Goal: Transaction & Acquisition: Download file/media

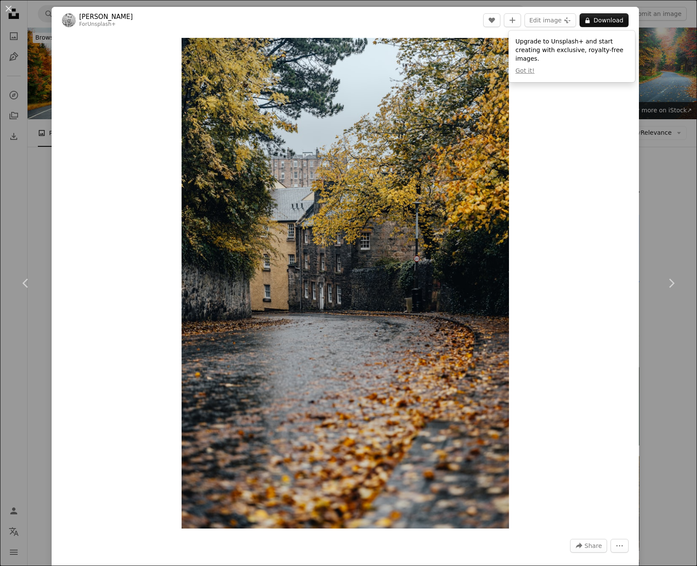
scroll to position [3338, 0]
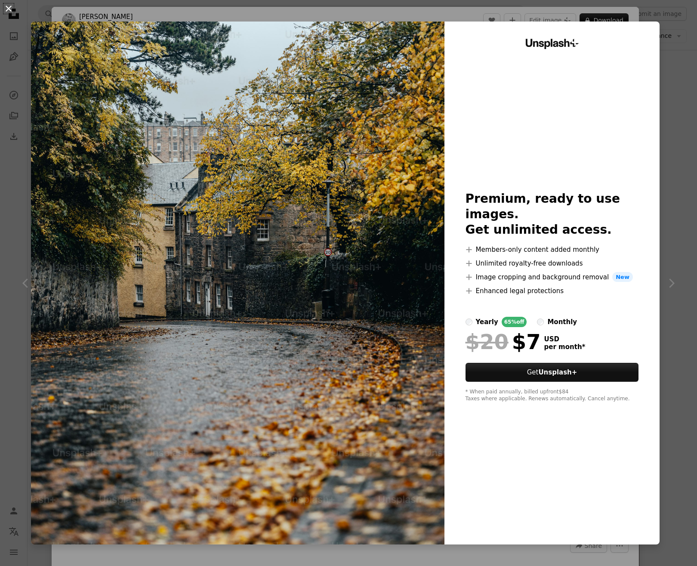
click at [9, 8] on button "An X shape" at bounding box center [8, 8] width 10 height 10
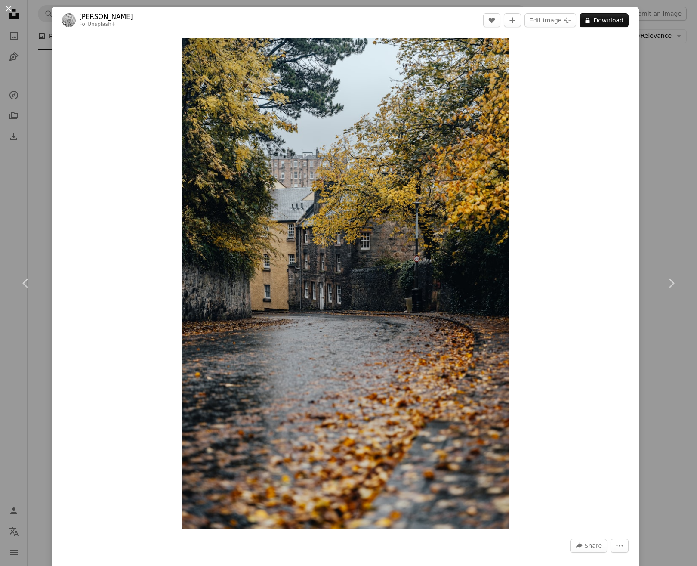
click at [5, 9] on button "An X shape" at bounding box center [8, 8] width 10 height 10
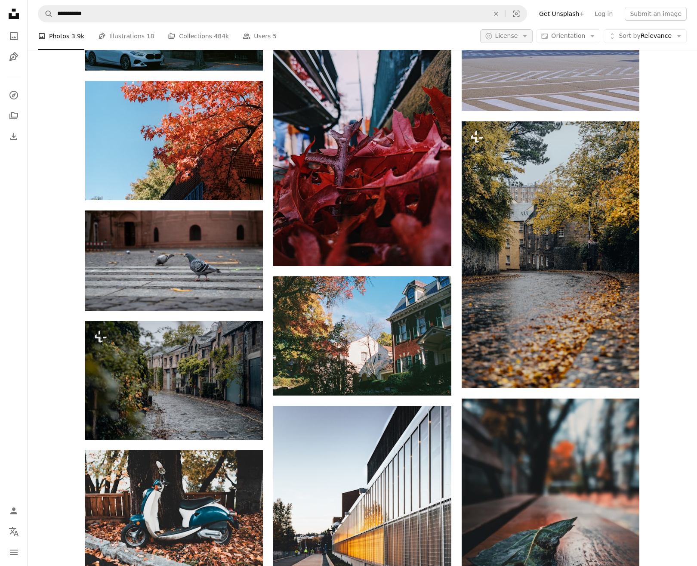
click at [518, 37] on span "License" at bounding box center [506, 35] width 23 height 7
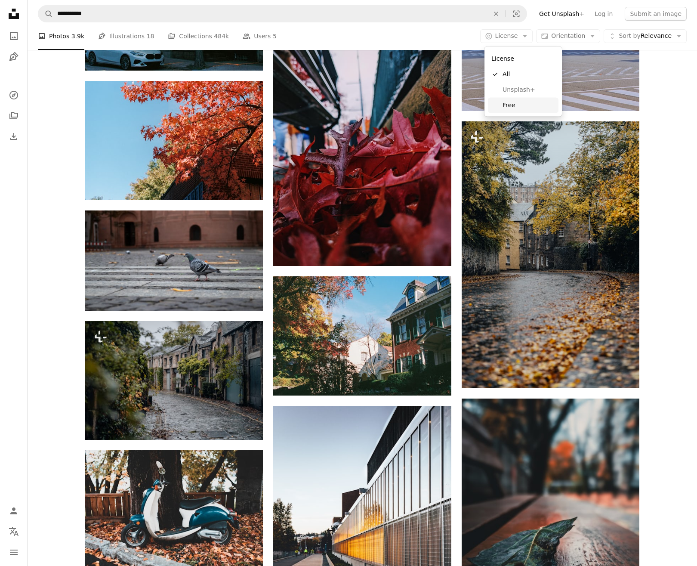
click at [514, 104] on span "Free" at bounding box center [529, 105] width 52 height 9
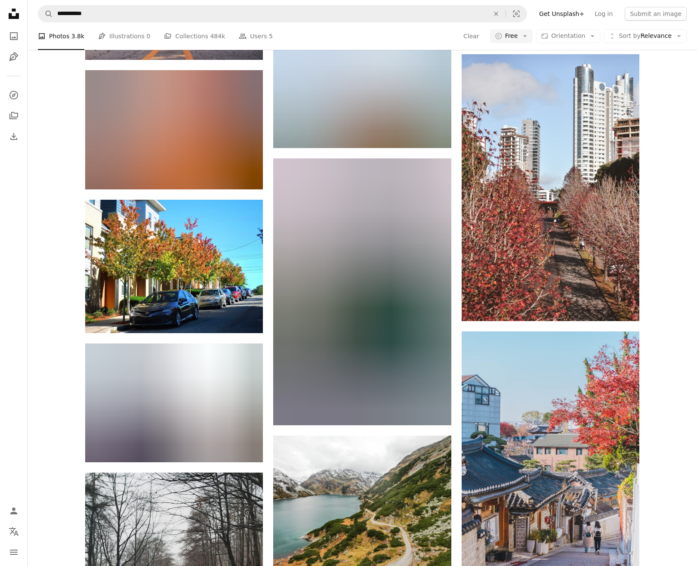
scroll to position [4326, 0]
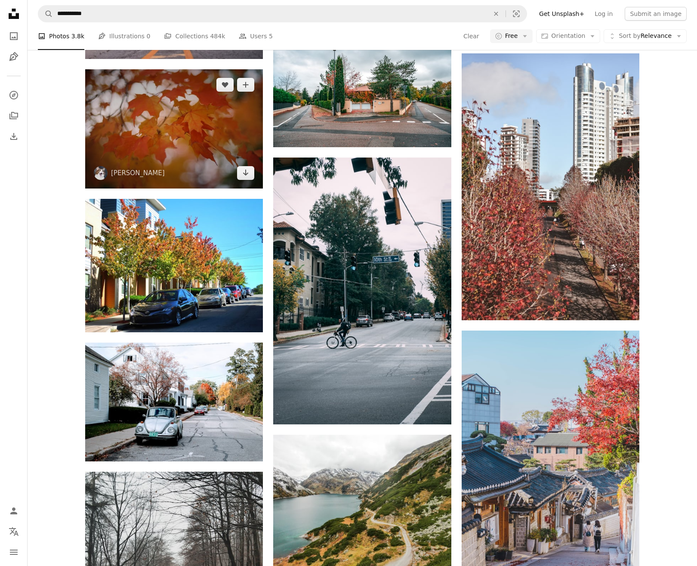
click at [177, 114] on img at bounding box center [174, 128] width 178 height 119
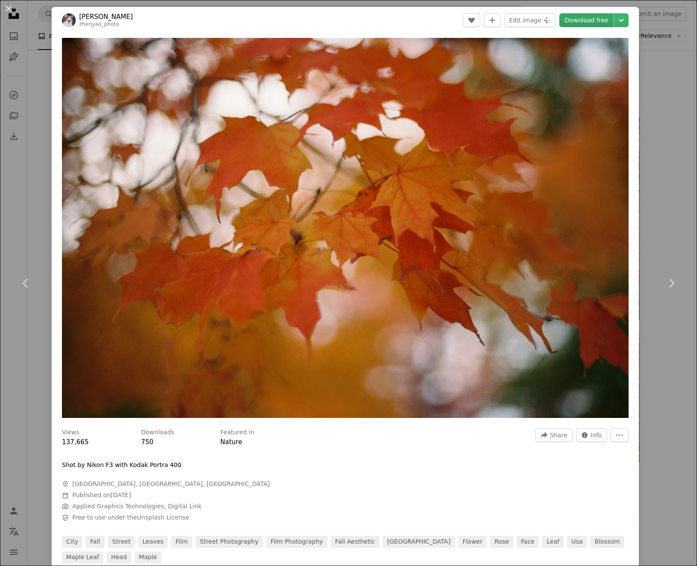
click at [595, 18] on link "Download free" at bounding box center [586, 20] width 54 height 14
